Goal: Information Seeking & Learning: Learn about a topic

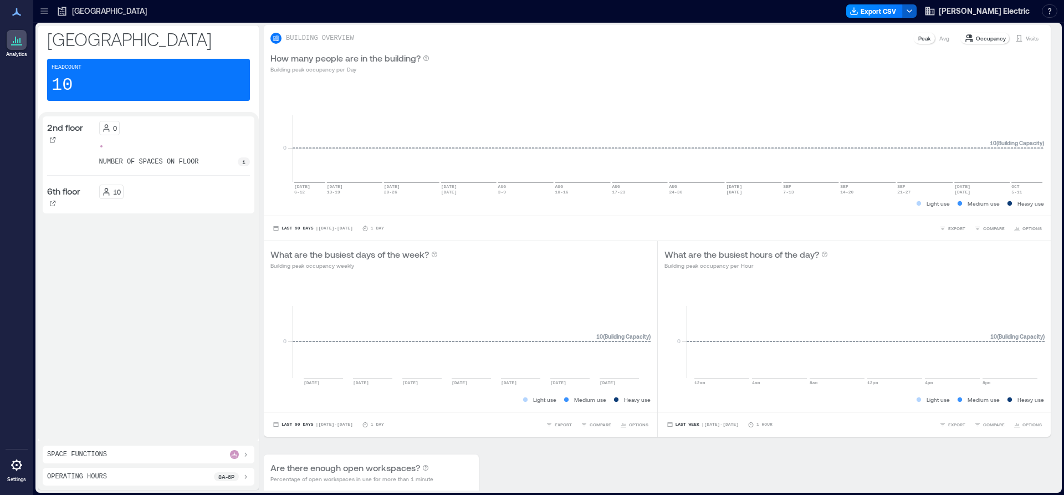
click at [913, 13] on icon "button" at bounding box center [909, 11] width 9 height 9
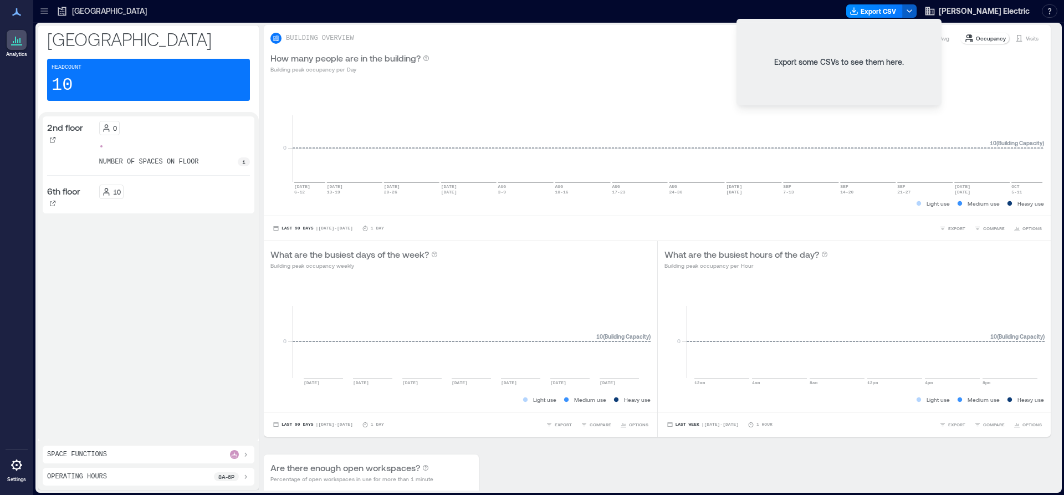
click at [913, 13] on icon "button" at bounding box center [909, 11] width 9 height 9
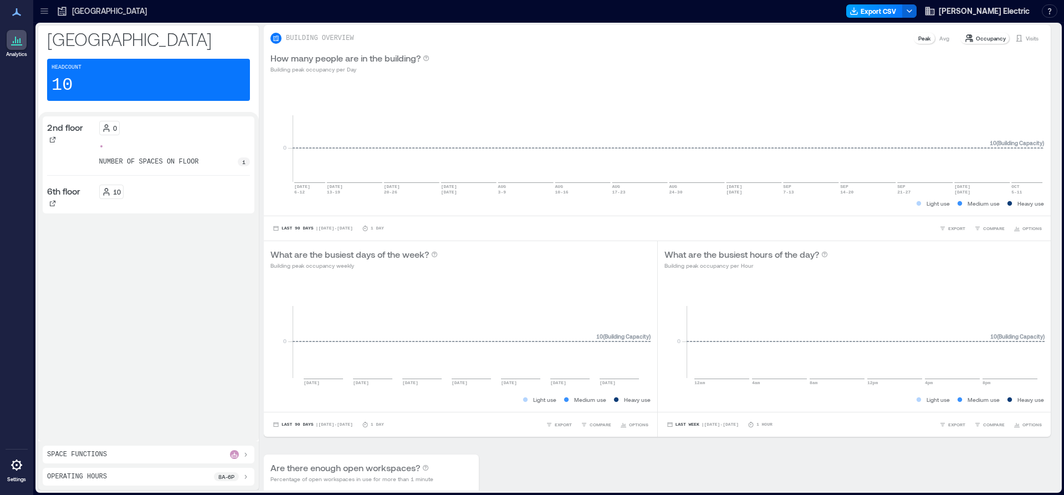
click at [901, 8] on button "Export CSV" at bounding box center [874, 10] width 57 height 13
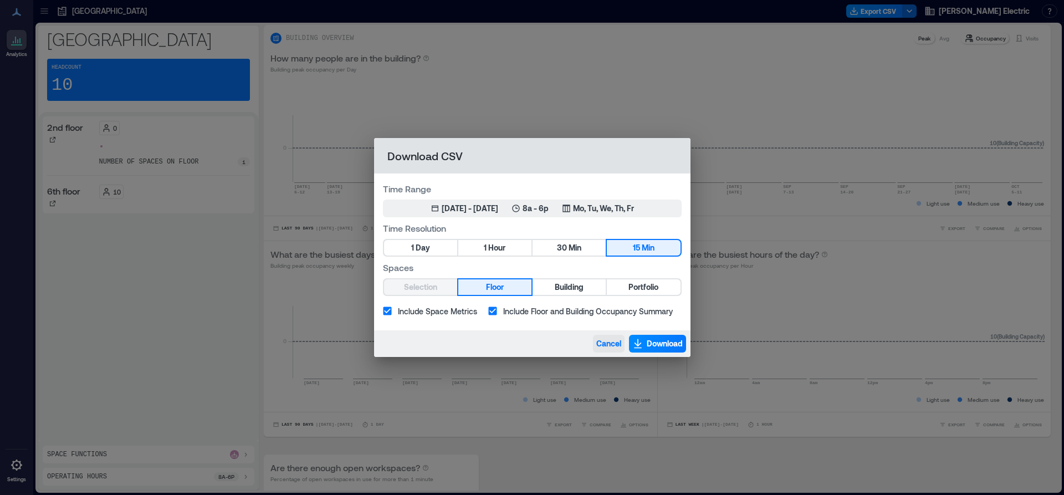
click at [604, 343] on span "Cancel" at bounding box center [608, 343] width 25 height 11
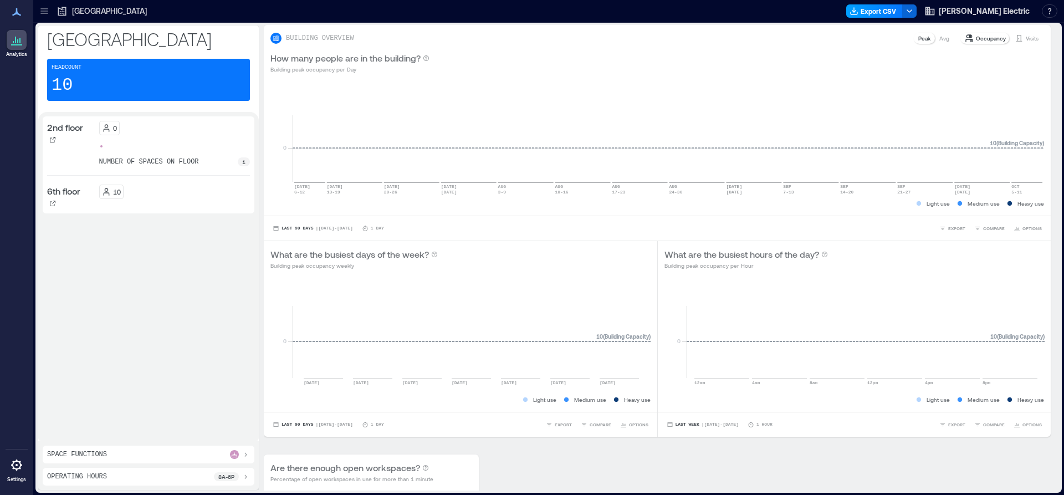
click at [901, 12] on button "Export CSV" at bounding box center [874, 10] width 57 height 13
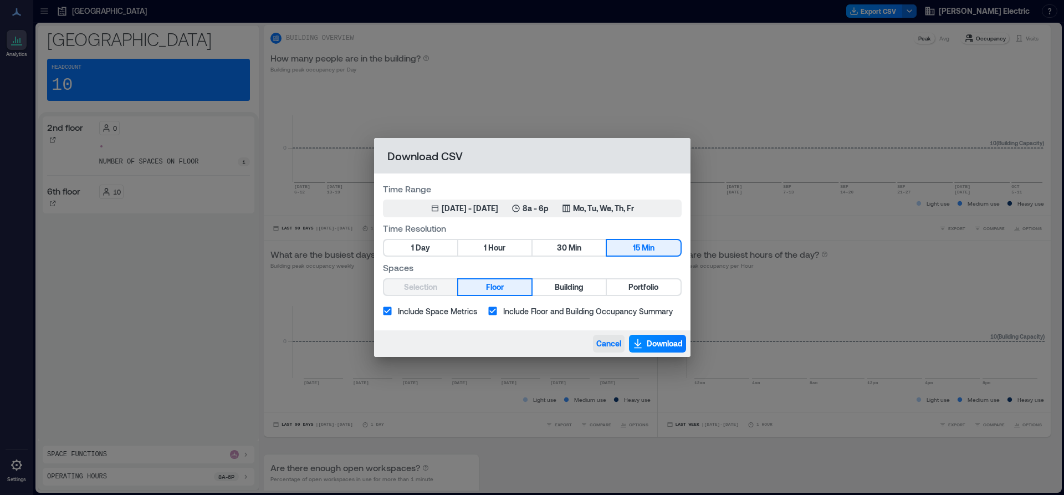
click at [610, 343] on span "Cancel" at bounding box center [608, 343] width 25 height 11
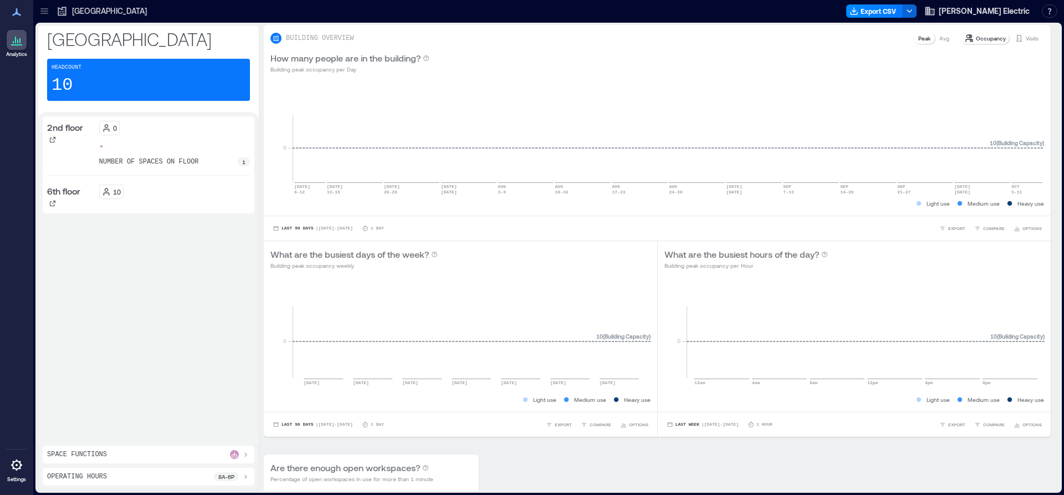
click at [45, 10] on icon at bounding box center [44, 11] width 11 height 11
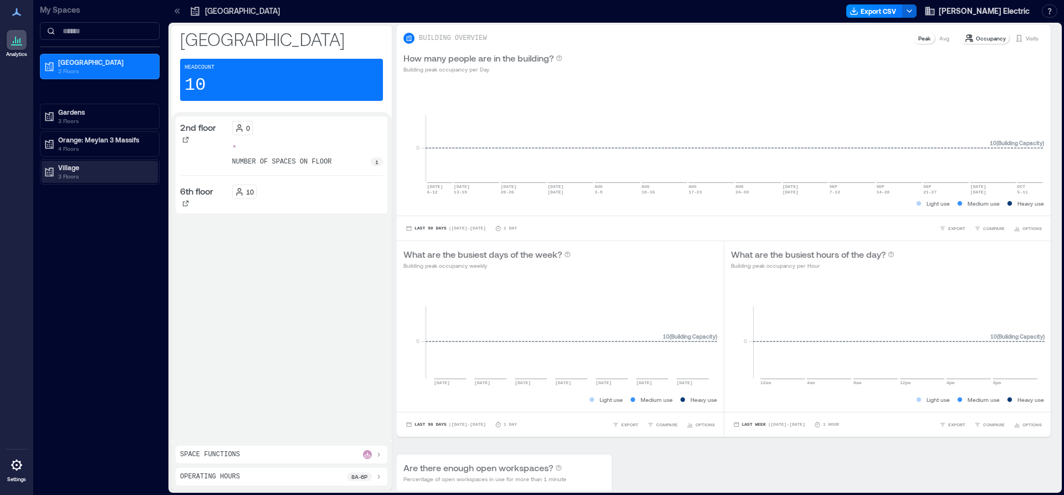
click at [84, 168] on p "Village" at bounding box center [104, 167] width 93 height 9
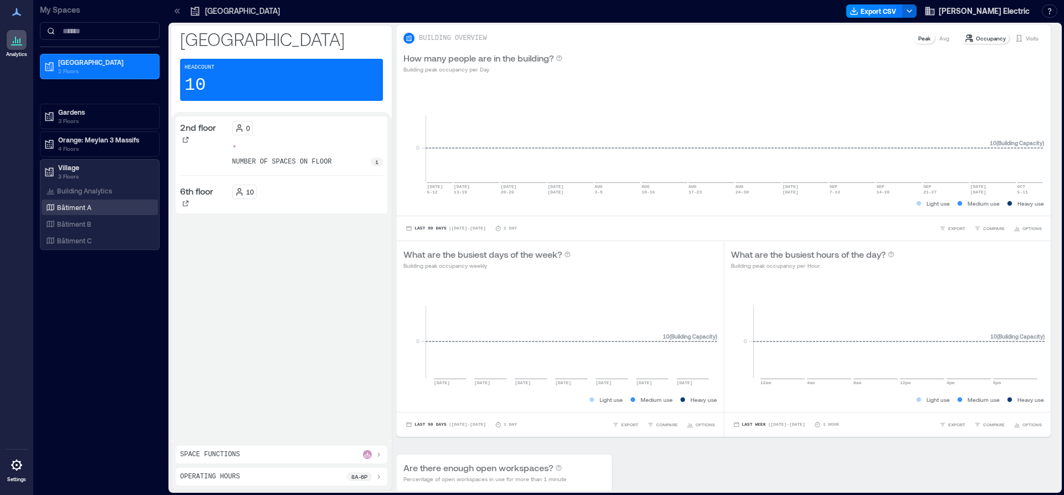
click at [99, 207] on div "Bâtiment A" at bounding box center [97, 207] width 107 height 11
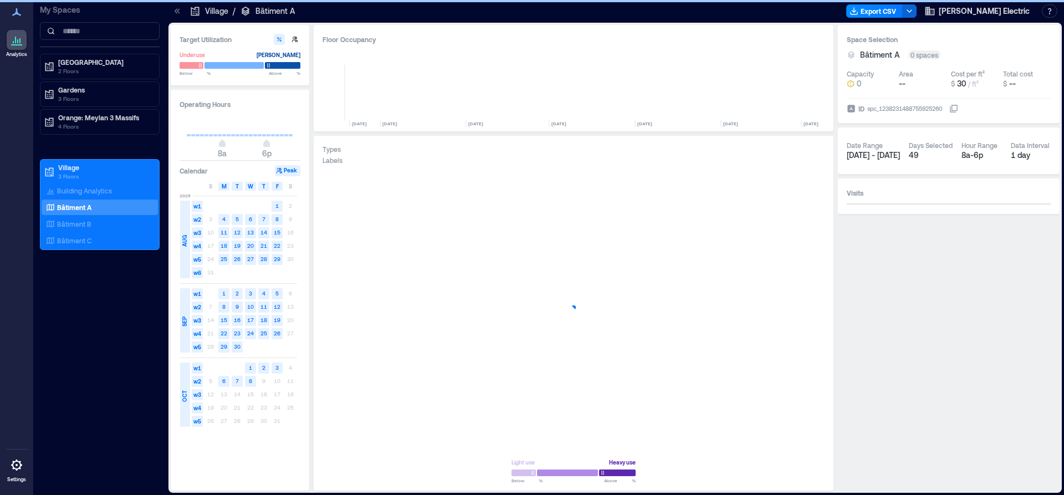
scroll to position [0, 1605]
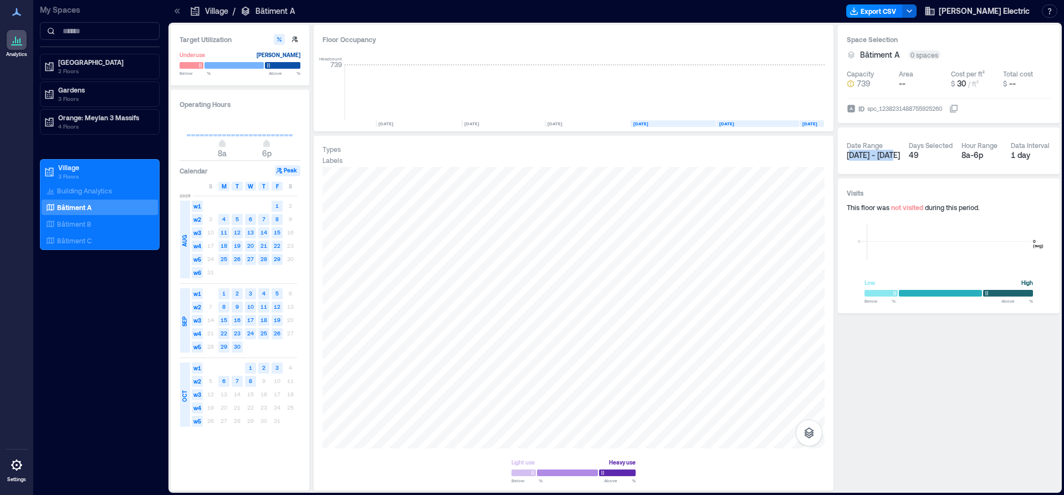
drag, startPoint x: 852, startPoint y: 155, endPoint x: 892, endPoint y: 156, distance: 39.9
click at [892, 156] on span "[DATE] - [DATE]" at bounding box center [872, 154] width 53 height 9
click at [860, 153] on span "[DATE] - [DATE]" at bounding box center [872, 154] width 53 height 9
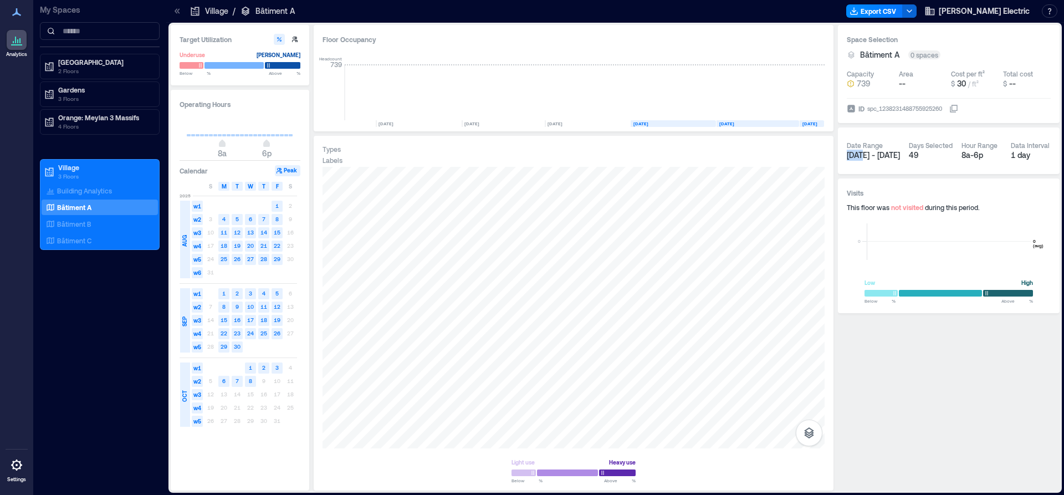
click at [860, 153] on span "[DATE] - [DATE]" at bounding box center [872, 154] width 53 height 9
click at [75, 222] on p "Bâtiment B" at bounding box center [74, 223] width 34 height 9
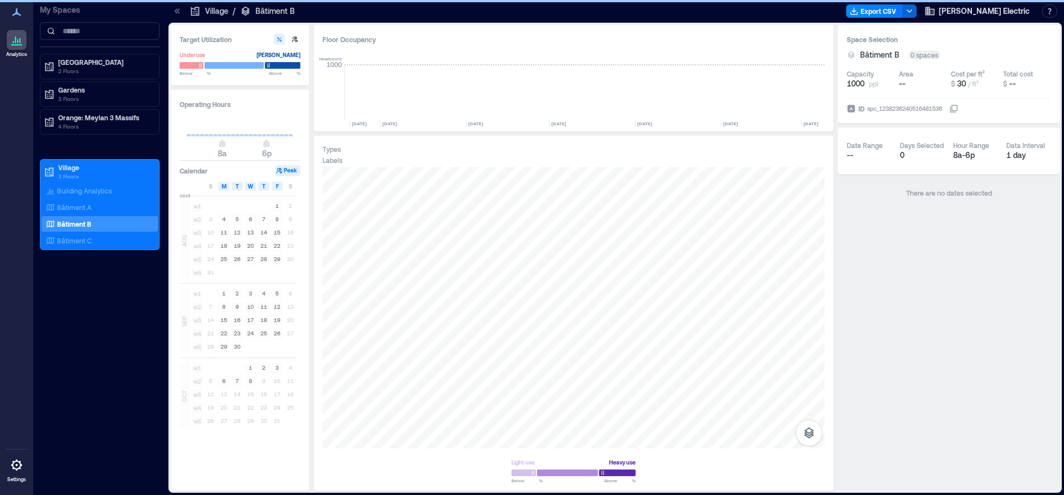
scroll to position [0, 1605]
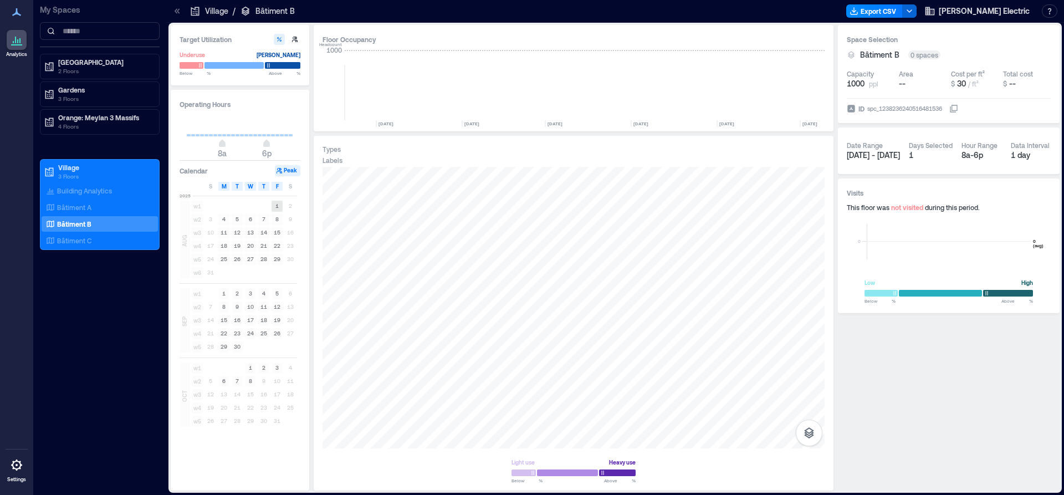
click at [278, 206] on text "1" at bounding box center [276, 205] width 3 height 7
click at [249, 382] on text "8" at bounding box center [250, 380] width 3 height 7
click at [182, 196] on span "2025" at bounding box center [184, 195] width 11 height 7
click at [184, 242] on span "AUG" at bounding box center [184, 241] width 9 height 12
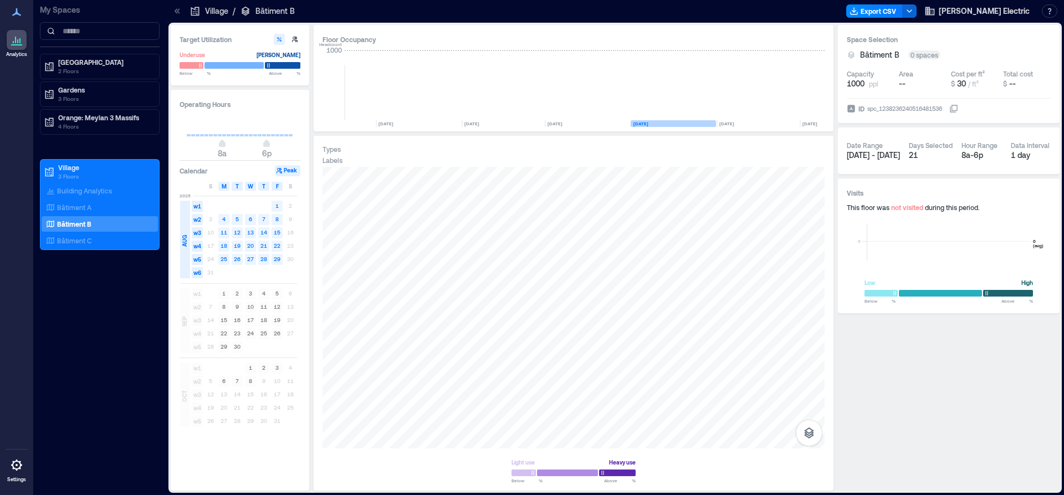
click at [184, 242] on span "AUG" at bounding box center [184, 241] width 9 height 12
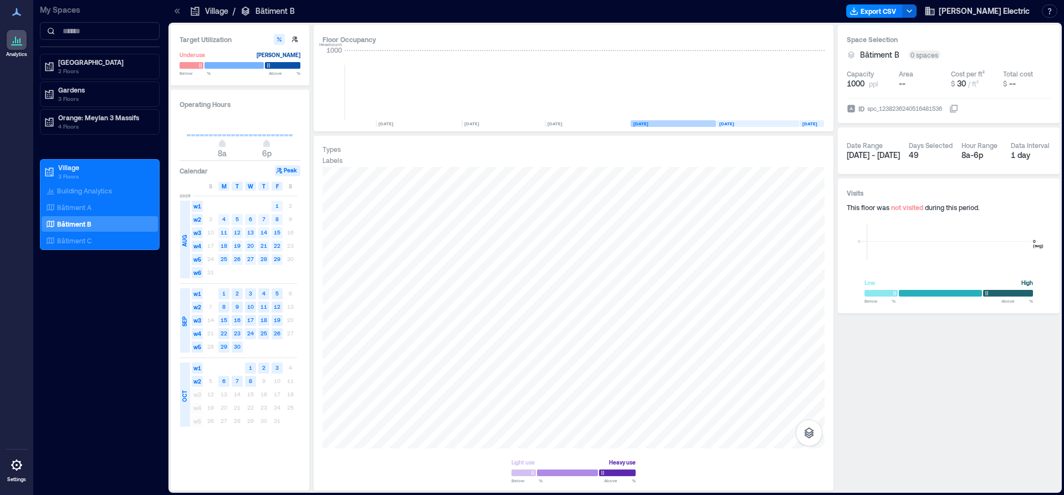
click at [184, 242] on span "AUG" at bounding box center [184, 241] width 9 height 12
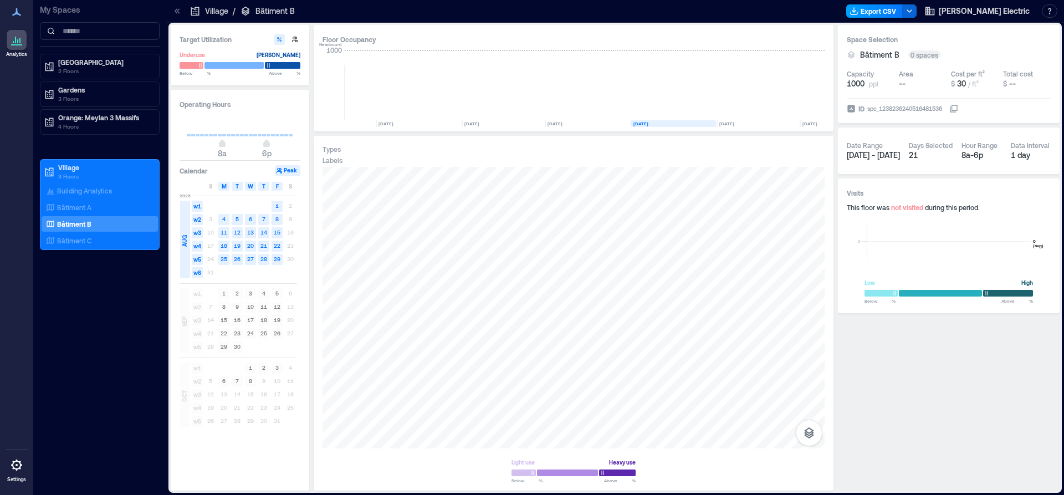
click at [902, 11] on button "Export CSV" at bounding box center [874, 10] width 57 height 13
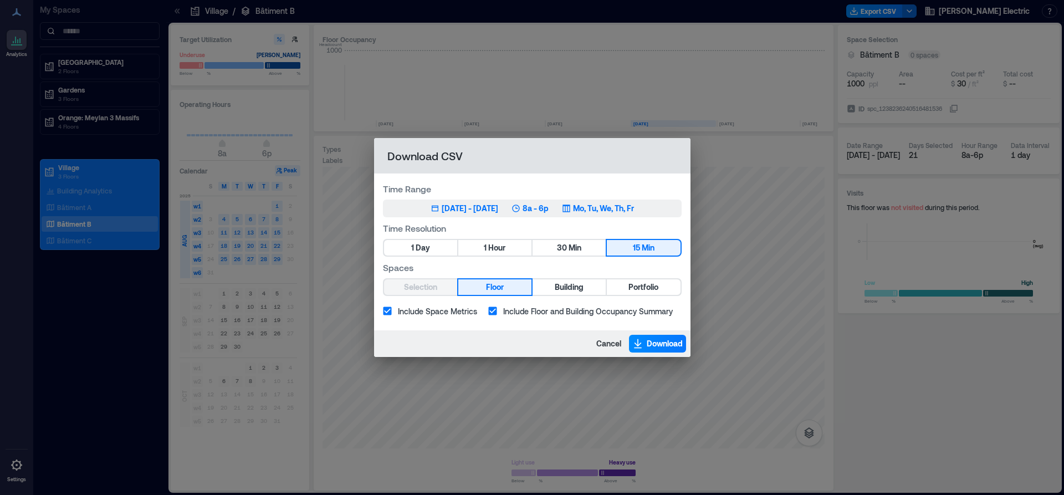
click at [656, 209] on button "Aug 1, 2025 - [DATE] 8a - 6p Mo, Tu, We, Th, Fr" at bounding box center [532, 208] width 299 height 18
click at [618, 343] on span "Cancel" at bounding box center [608, 343] width 25 height 11
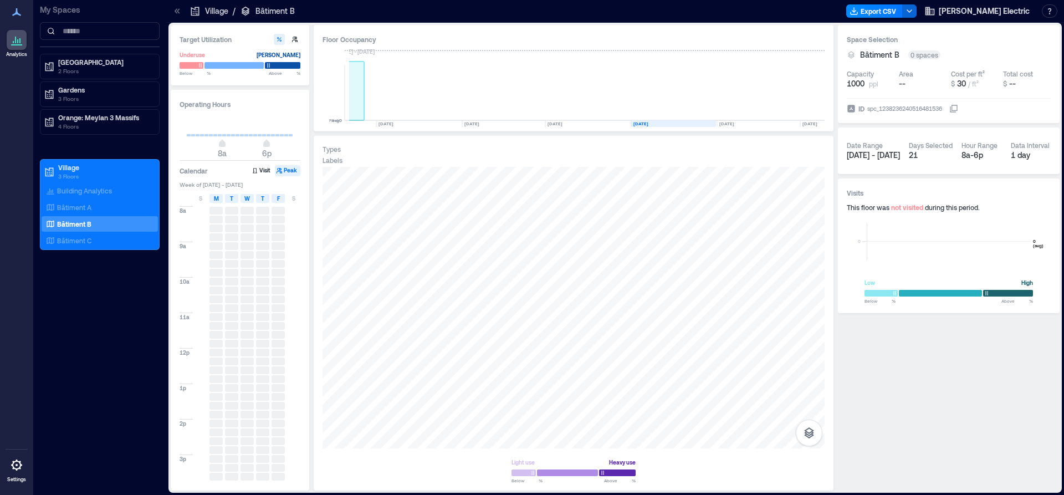
click at [351, 97] on rect at bounding box center [354, 92] width 19 height 55
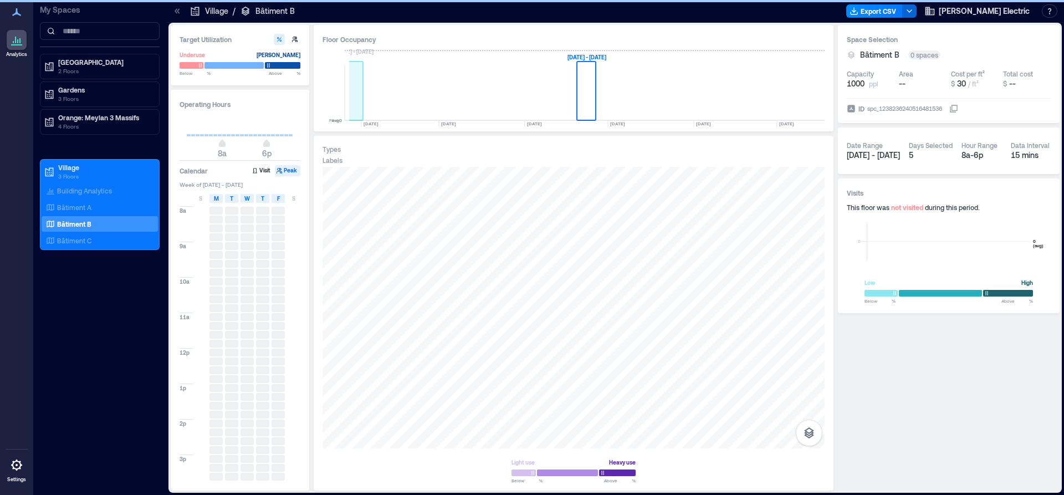
scroll to position [0, 1373]
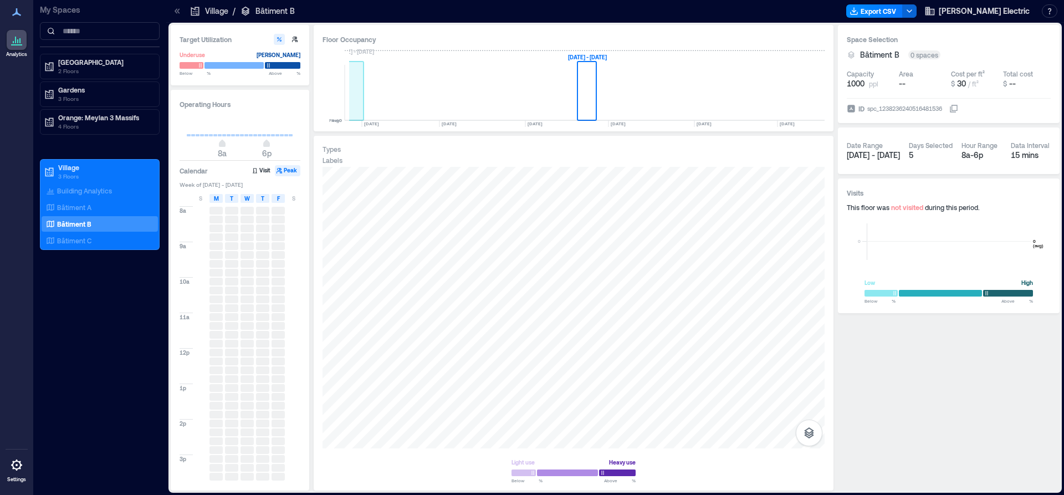
click at [351, 97] on rect at bounding box center [354, 92] width 19 height 55
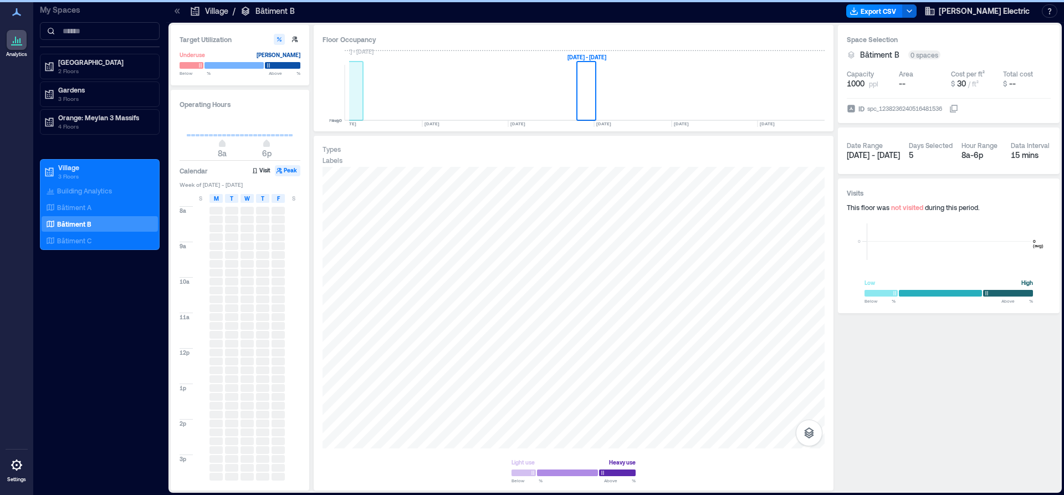
scroll to position [0, 1140]
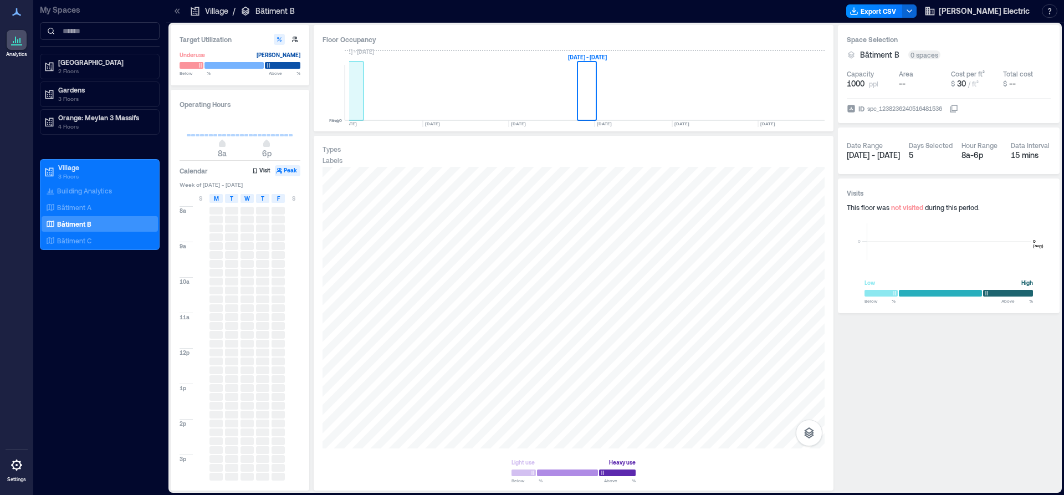
click at [351, 97] on rect at bounding box center [354, 92] width 19 height 55
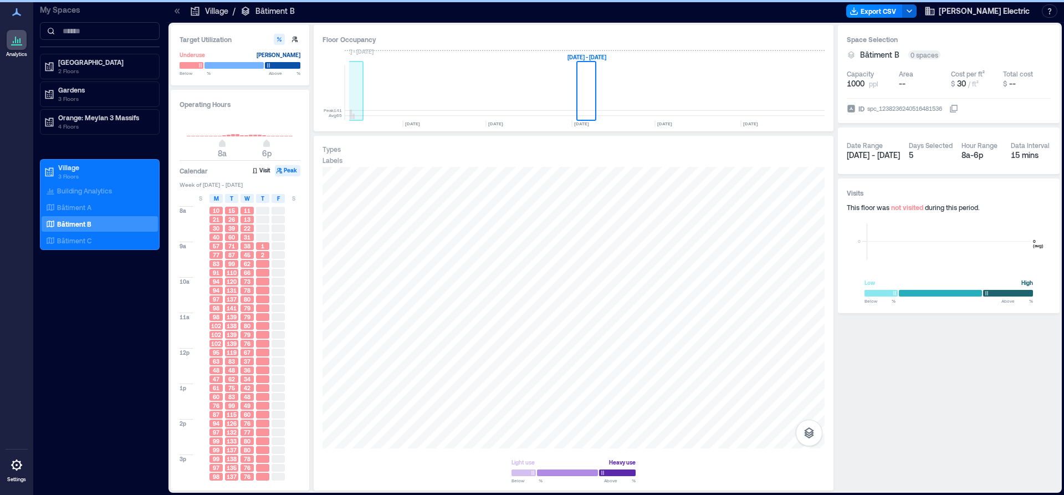
scroll to position [0, 907]
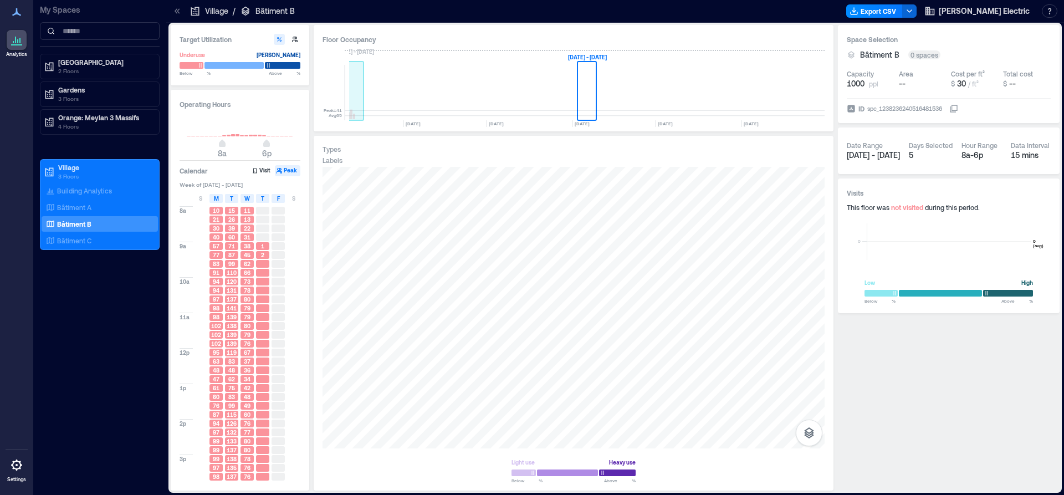
click at [354, 97] on rect at bounding box center [354, 92] width 19 height 55
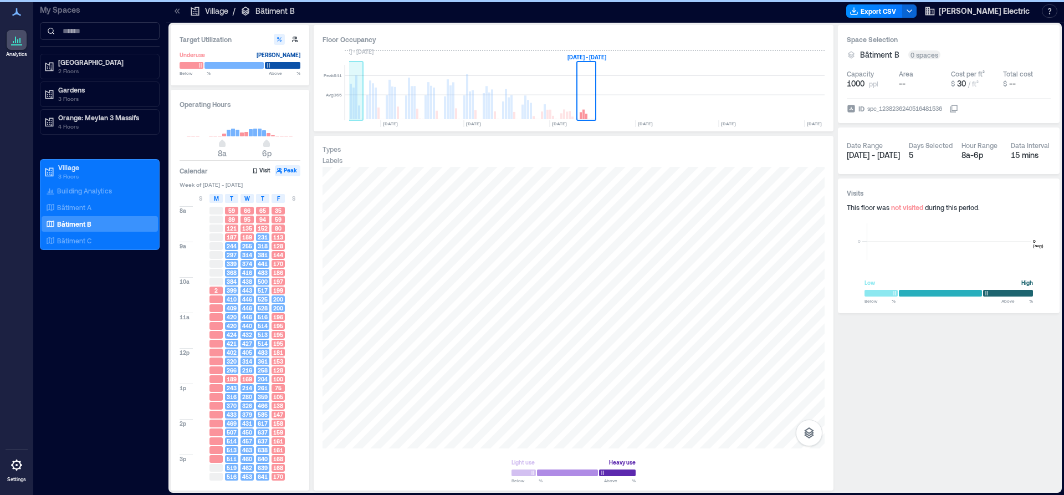
scroll to position [0, 675]
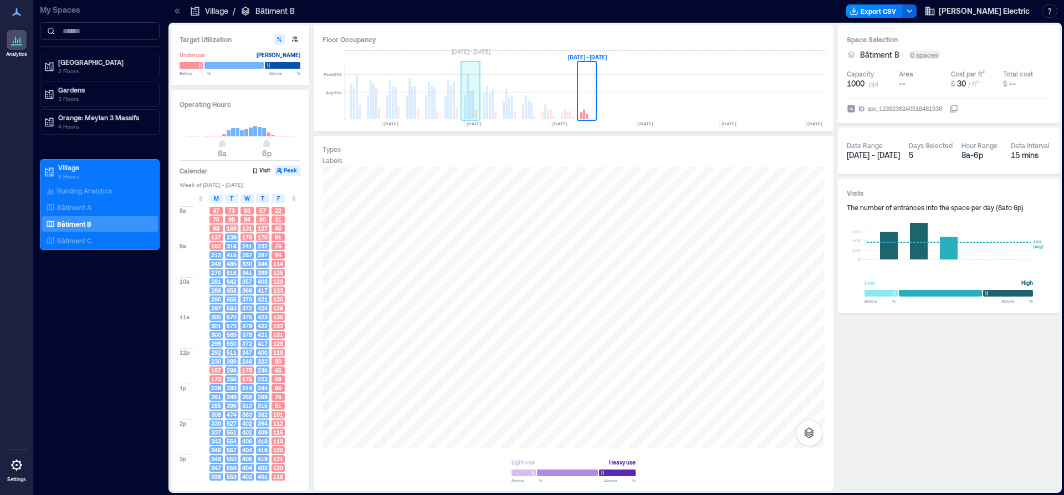
click at [471, 105] on rect at bounding box center [470, 105] width 2 height 28
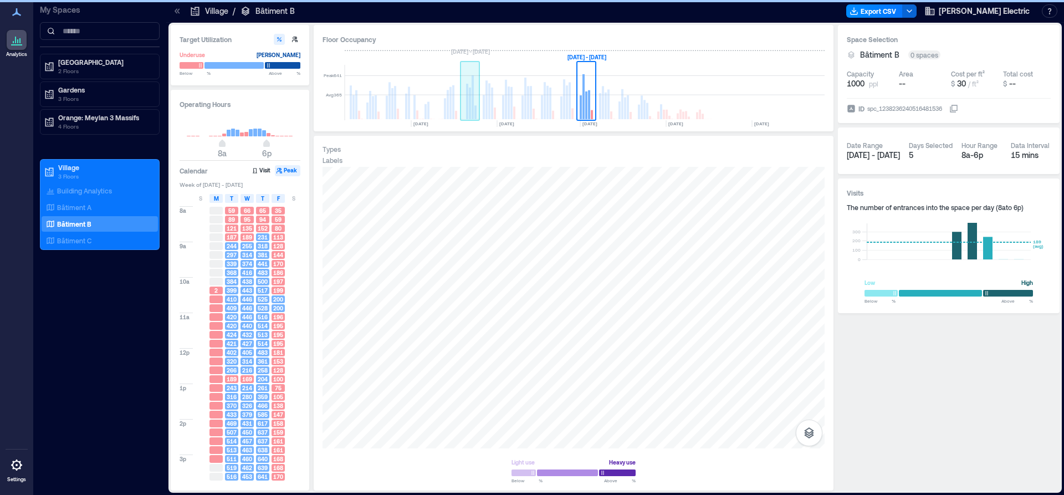
scroll to position [0, 558]
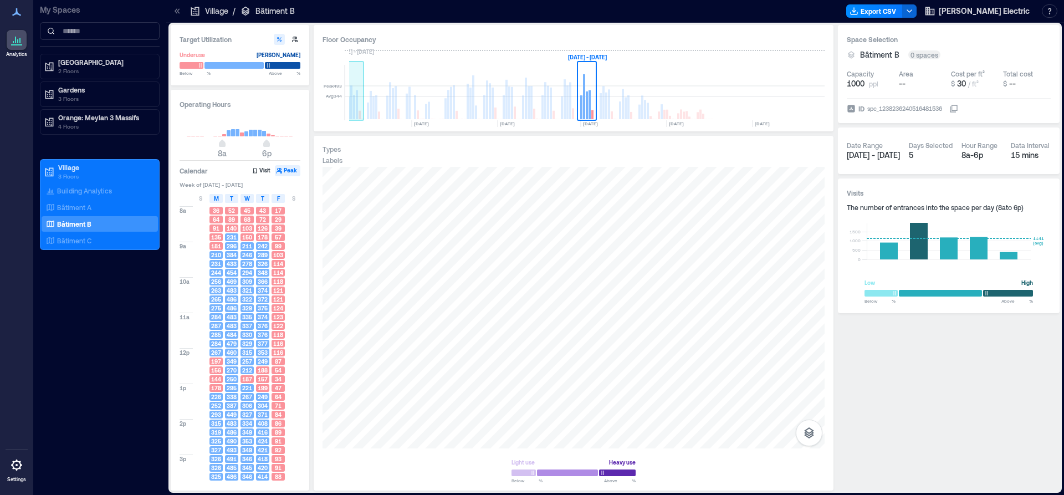
click at [353, 100] on rect at bounding box center [354, 107] width 2 height 24
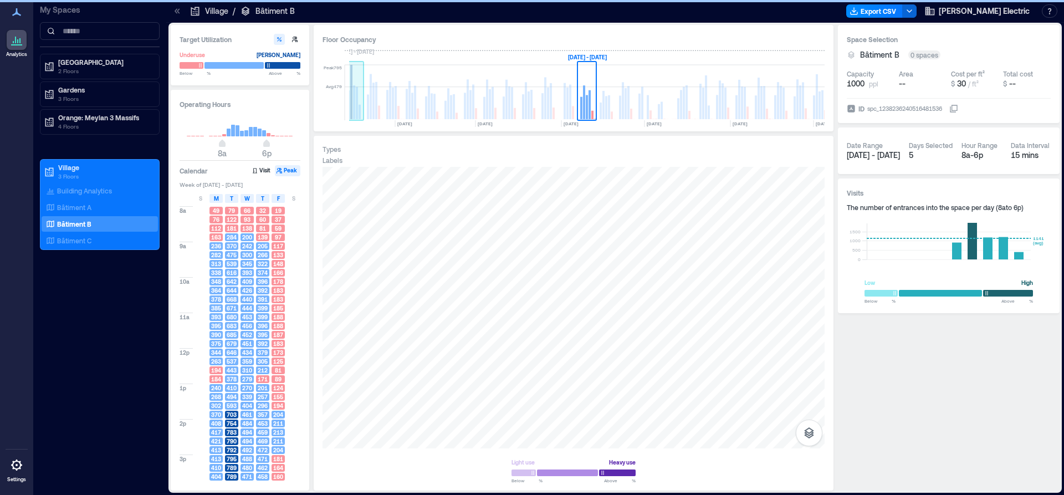
click at [353, 100] on rect at bounding box center [354, 102] width 2 height 34
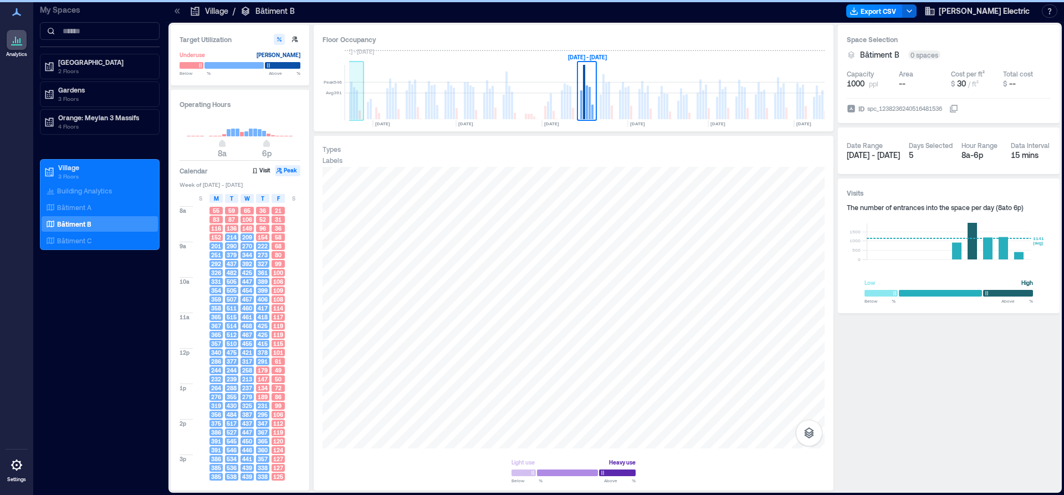
click at [353, 100] on rect at bounding box center [354, 103] width 2 height 32
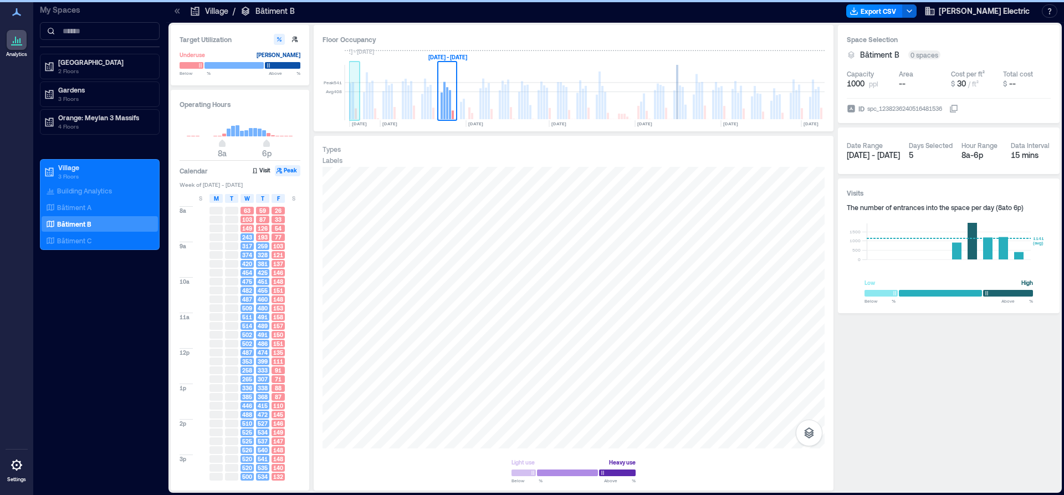
click at [353, 100] on rect at bounding box center [353, 100] width 2 height 37
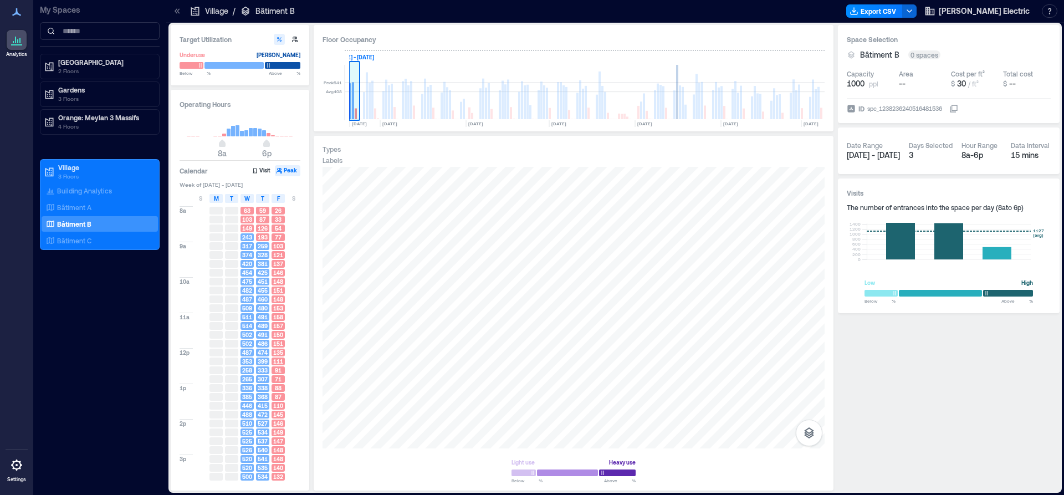
click at [356, 102] on rect at bounding box center [354, 92] width 11 height 55
click at [352, 104] on rect at bounding box center [353, 100] width 2 height 37
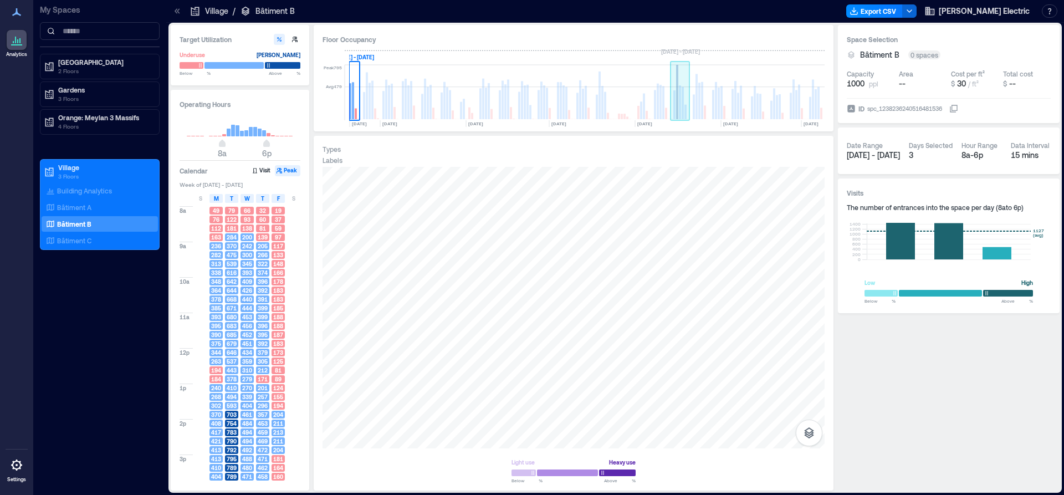
click at [677, 102] on rect at bounding box center [677, 92] width 2 height 54
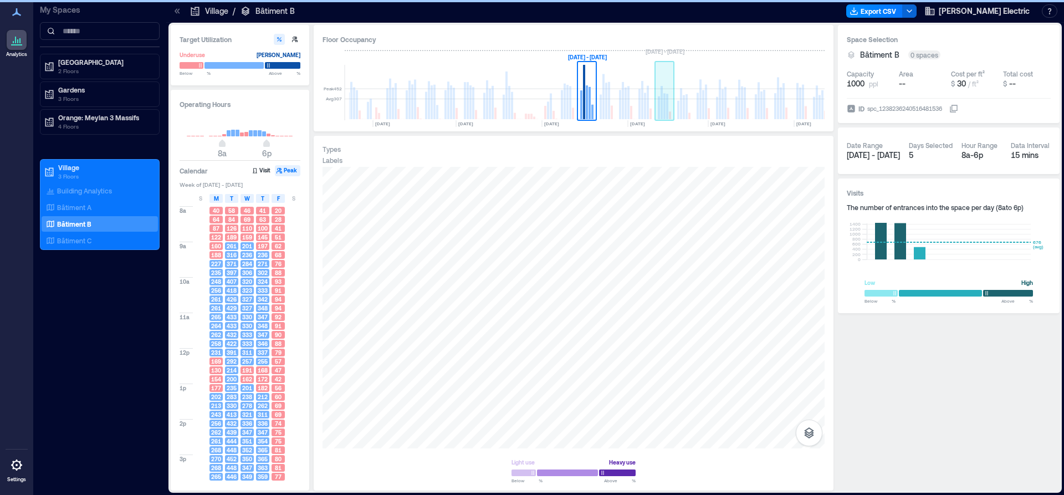
scroll to position [0, 94]
